Goal: Task Accomplishment & Management: Complete application form

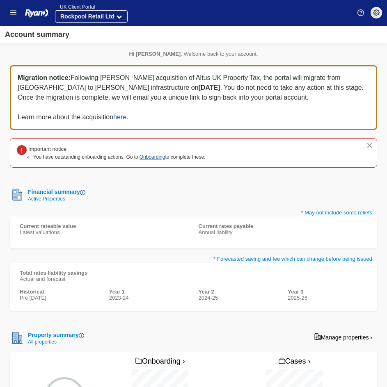
click at [145, 160] on li "You have outstanding onboarding actions. Go to Onboarding to complete these." at bounding box center [119, 156] width 172 height 7
click at [151, 157] on link "Onboarding" at bounding box center [152, 157] width 26 height 6
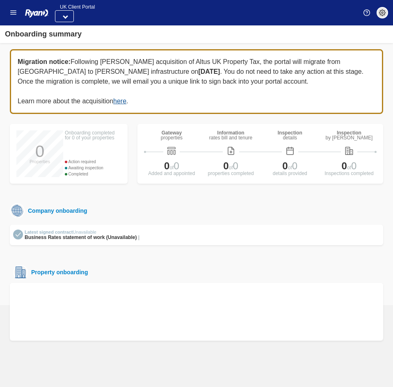
click at [383, 12] on img at bounding box center [382, 12] width 7 height 7
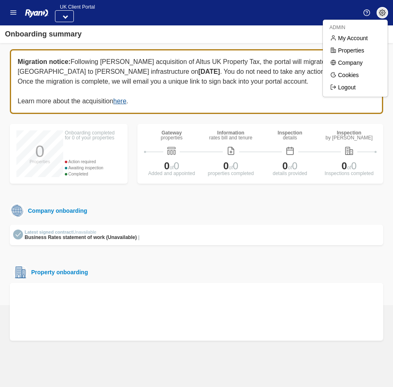
click at [279, 22] on nav "Menu Summary Onboarding Cases UK Client Portal Summary Onboarding Cases Invoice…" at bounding box center [196, 12] width 393 height 25
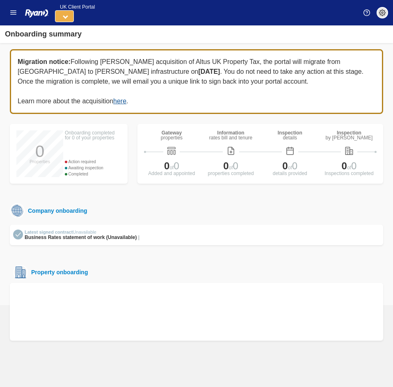
click at [66, 17] on icon at bounding box center [65, 16] width 5 height 5
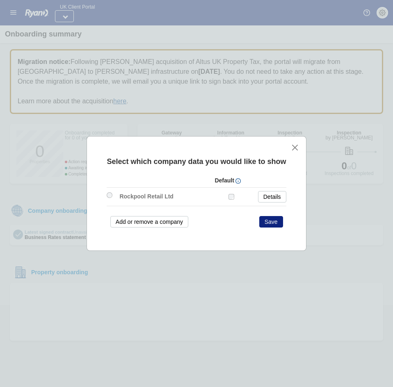
click at [59, 16] on div "Select which company data you would like to show Default Rockpool Retail Ltd De…" at bounding box center [196, 193] width 393 height 387
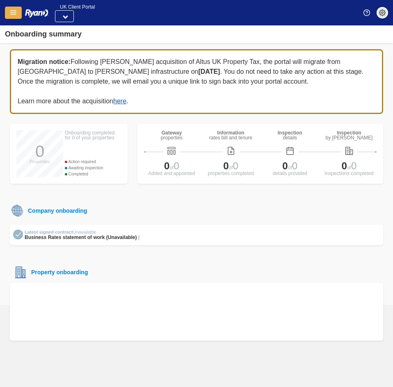
click at [14, 8] on button "Show menu" at bounding box center [13, 13] width 17 height 12
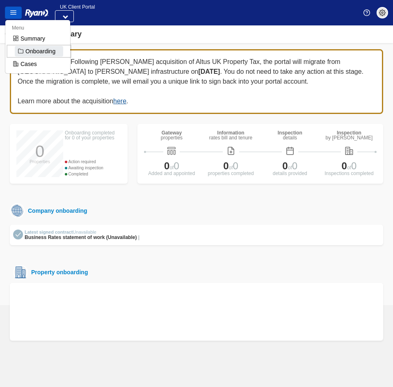
click at [29, 49] on span "Onboarding" at bounding box center [39, 51] width 48 height 11
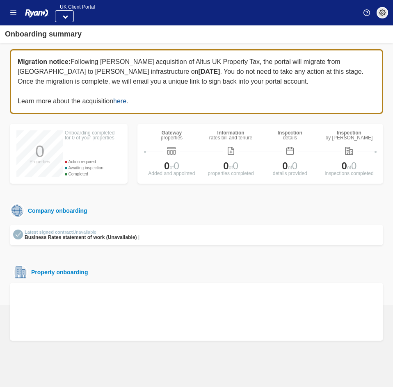
click at [293, 131] on div "Inspection" at bounding box center [290, 132] width 25 height 5
click at [349, 134] on div "Inspection" at bounding box center [349, 132] width 47 height 5
click at [79, 209] on div "Company onboarding" at bounding box center [56, 211] width 63 height 9
click at [59, 211] on div "Company onboarding" at bounding box center [56, 211] width 63 height 9
click at [47, 240] on span "Business Rates statement of work (Unavailable)" at bounding box center [81, 238] width 112 height 6
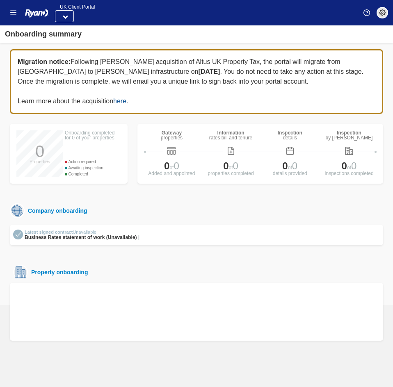
click at [51, 276] on div "Property onboarding" at bounding box center [58, 272] width 60 height 7
click at [53, 296] on div at bounding box center [196, 312] width 373 height 58
click at [60, 234] on div "Latest signed contract Unavailable" at bounding box center [82, 232] width 115 height 5
click at [62, 33] on div "Onboarding summary" at bounding box center [43, 34] width 77 height 11
click at [15, 10] on img "Show menu" at bounding box center [13, 12] width 6 height 6
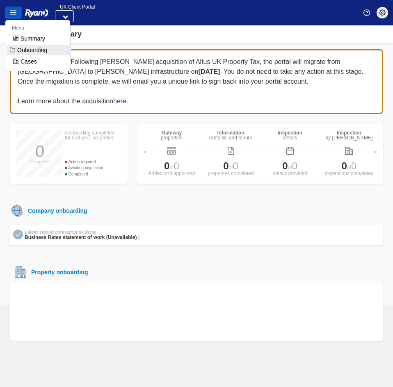
click at [31, 48] on span "Onboarding" at bounding box center [39, 50] width 65 height 11
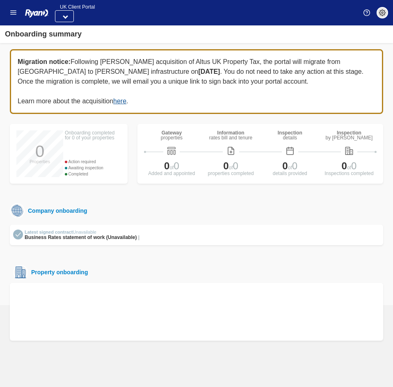
click at [178, 215] on div "Company onboarding" at bounding box center [196, 210] width 373 height 15
